Goal: Use online tool/utility: Utilize a website feature to perform a specific function

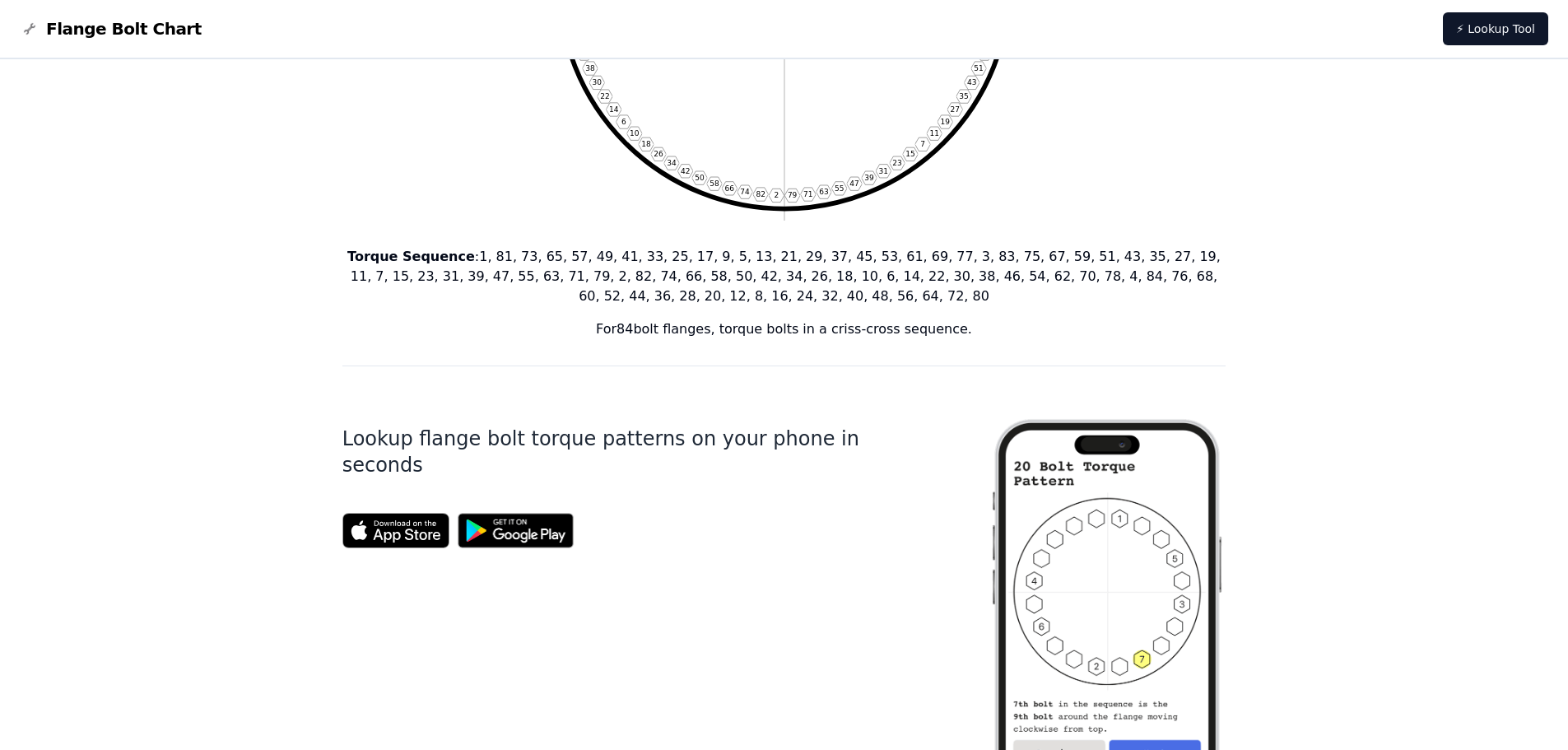
scroll to position [83, 0]
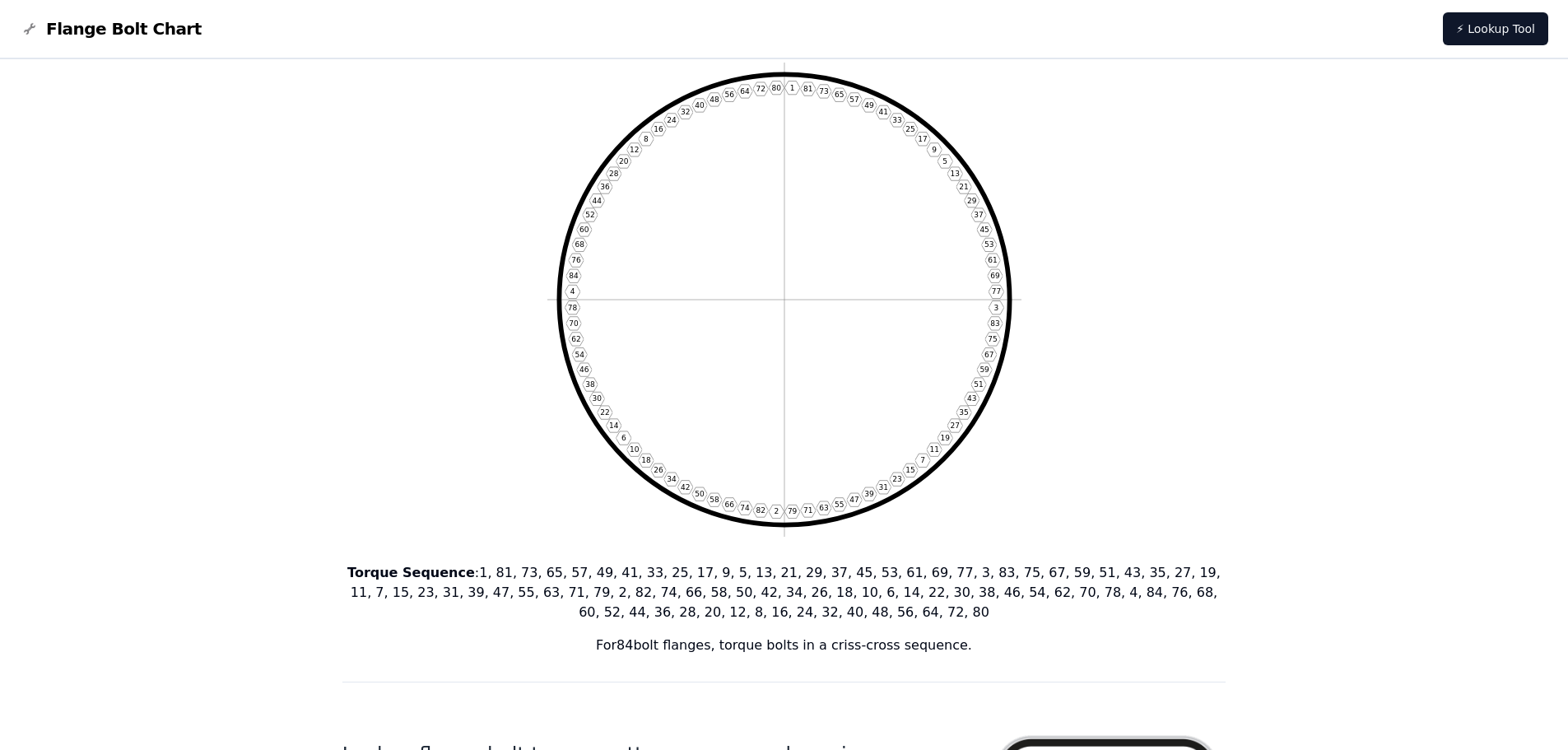
click at [69, 28] on span "Flange Bolt Chart" at bounding box center [124, 29] width 155 height 23
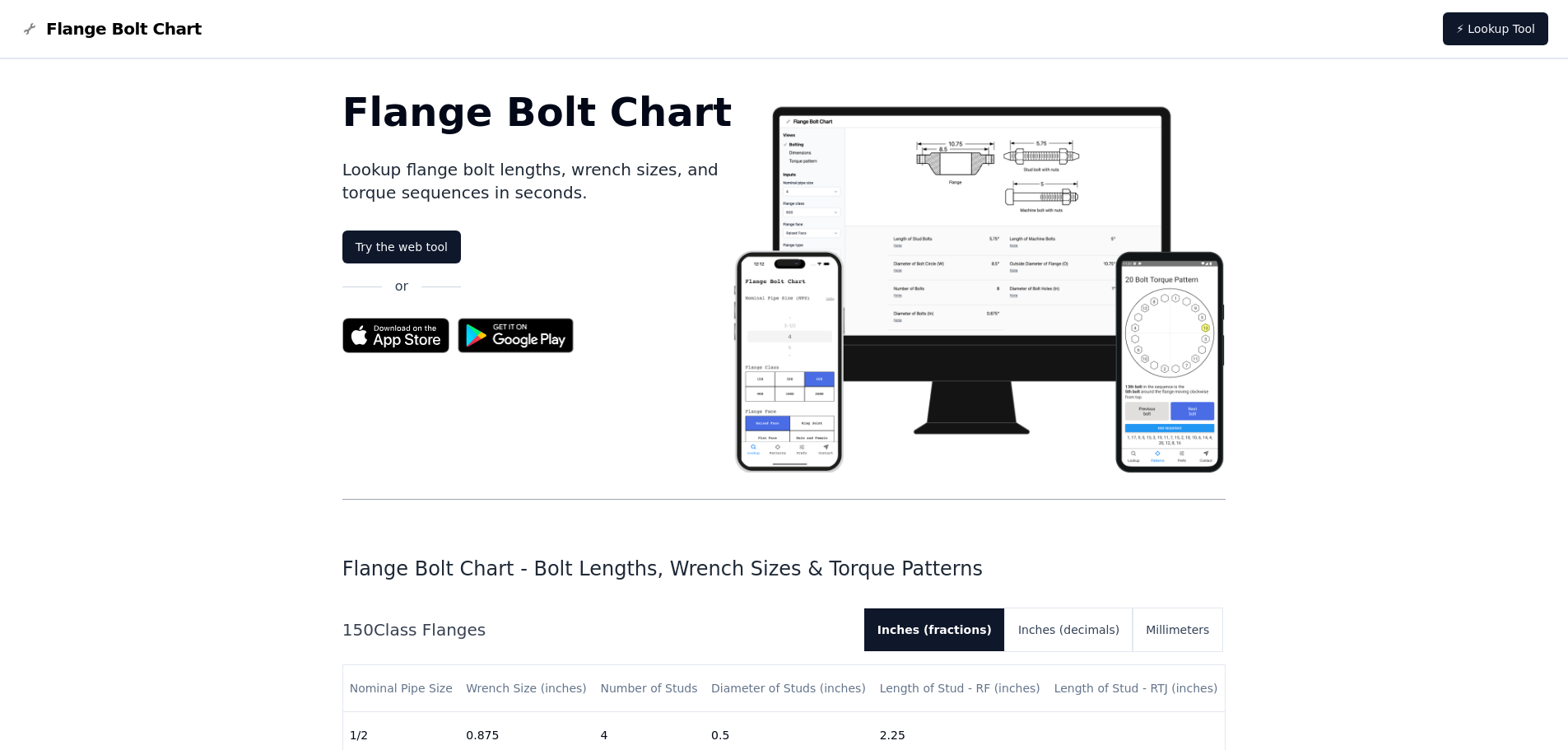
click at [103, 20] on span "Flange Bolt Chart" at bounding box center [124, 29] width 155 height 23
click at [409, 239] on link "Try the web tool" at bounding box center [402, 247] width 119 height 33
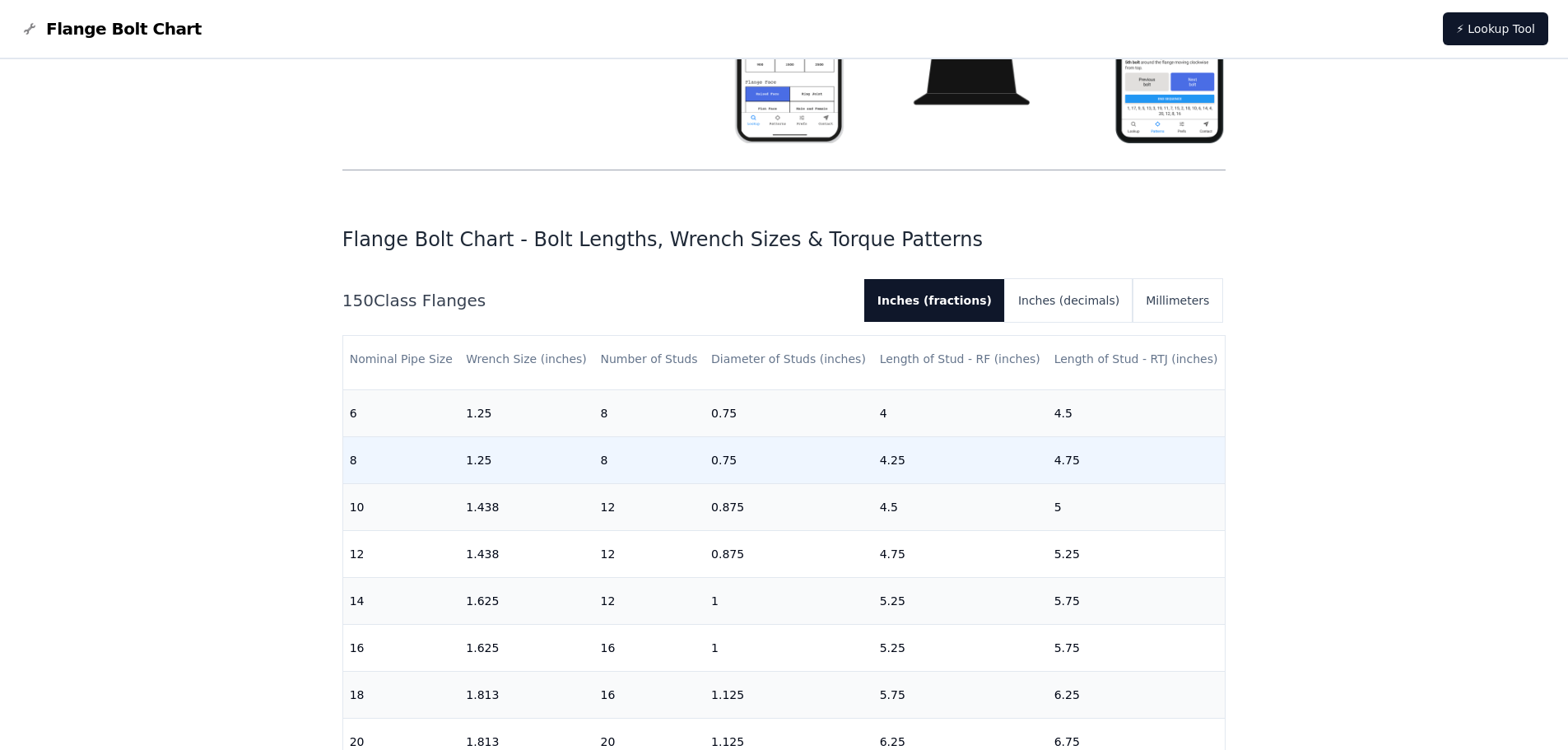
scroll to position [521, 0]
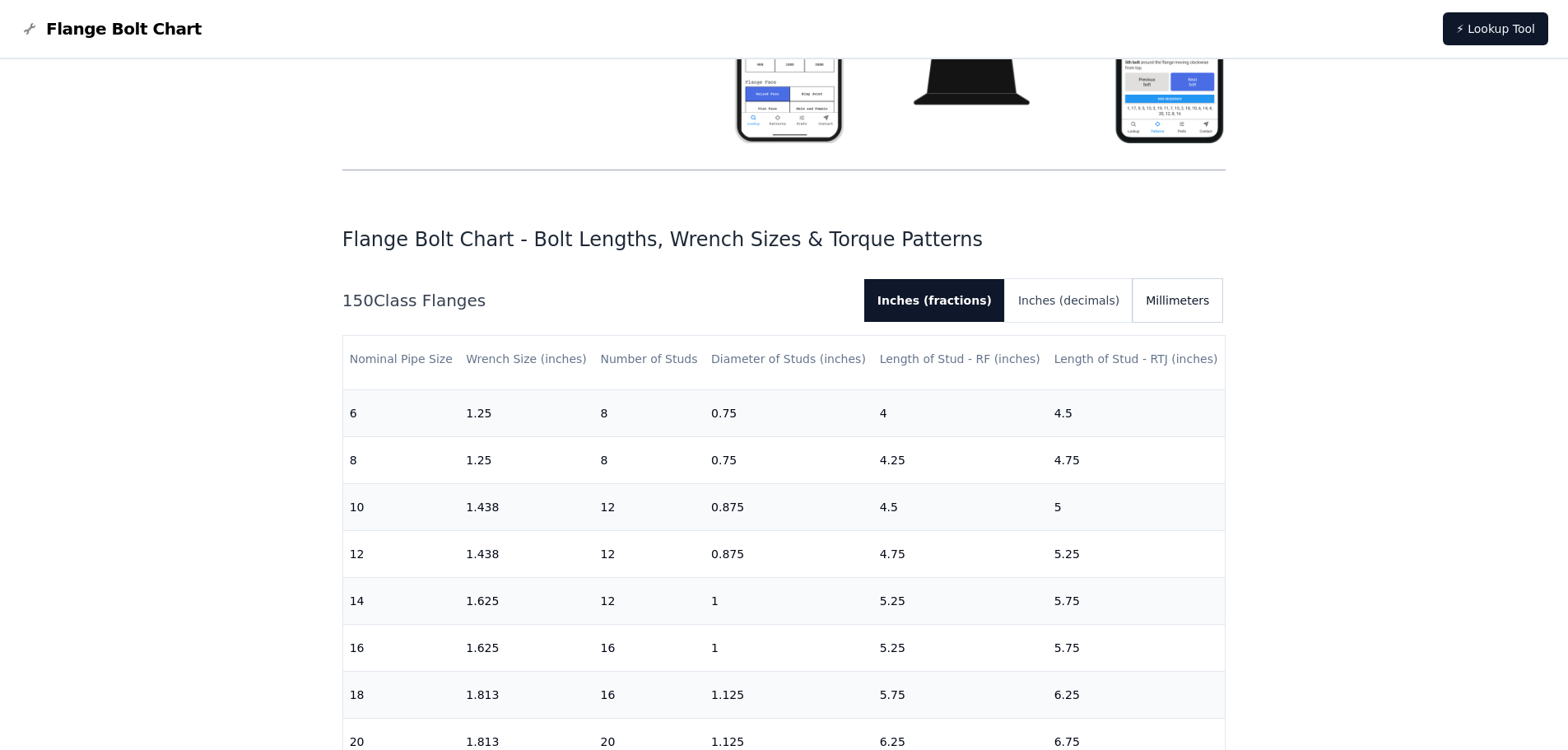
drag, startPoint x: 1211, startPoint y: 276, endPoint x: 1210, endPoint y: 286, distance: 10.0
click at [1202, 312] on button "Millimeters" at bounding box center [1177, 301] width 90 height 43
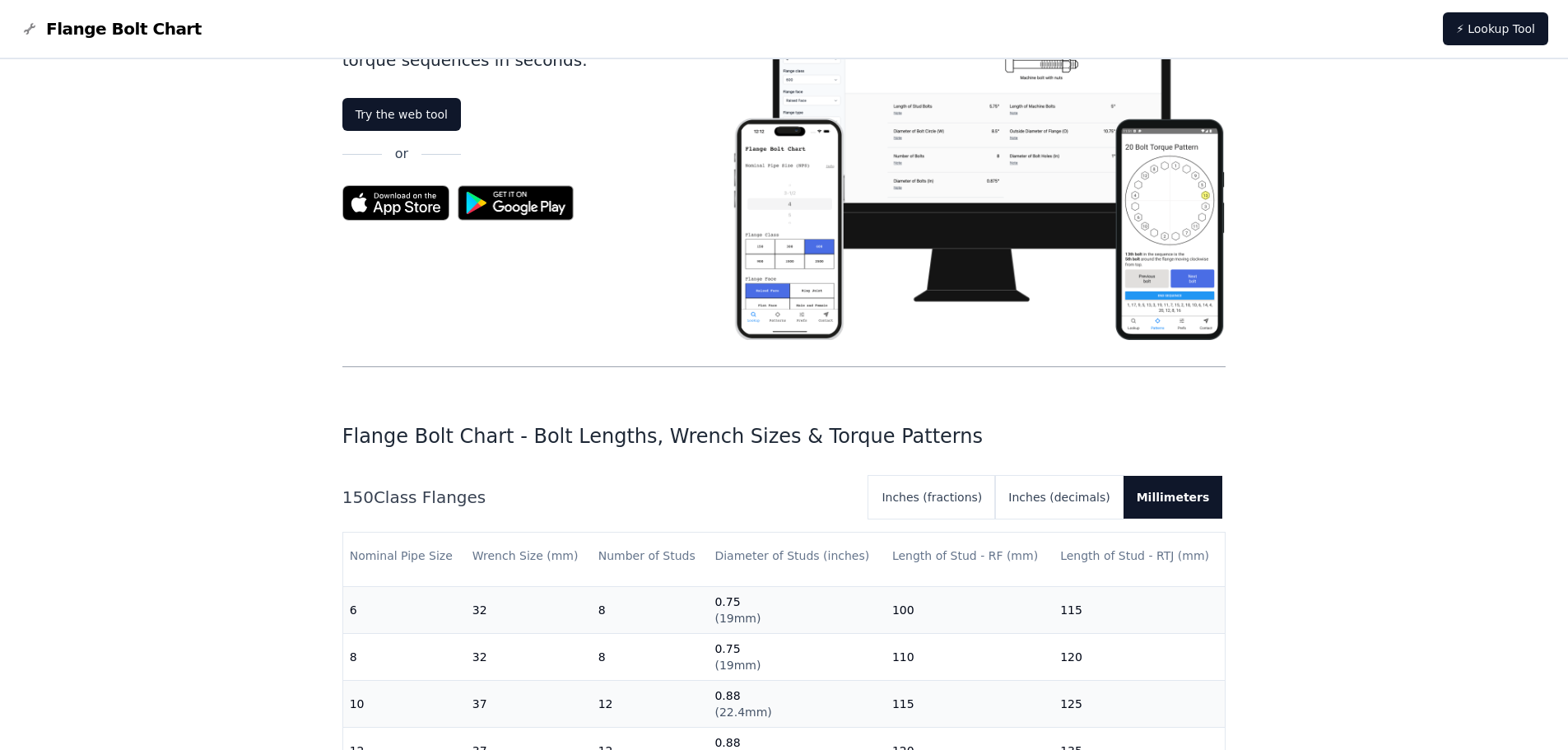
scroll to position [0, 0]
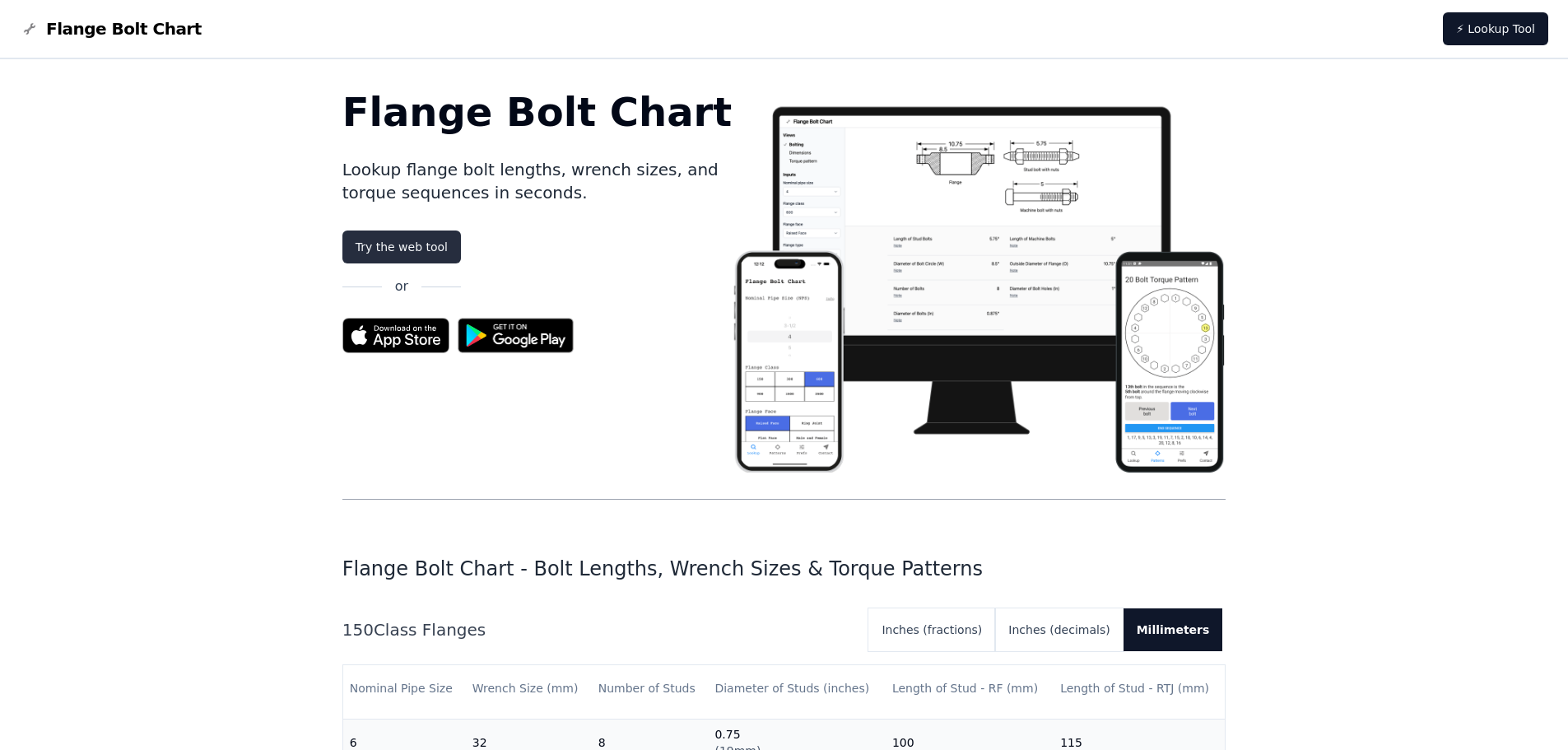
click at [394, 249] on link "Try the web tool" at bounding box center [402, 247] width 119 height 33
